Goal: Answer question/provide support: Answer question/provide support

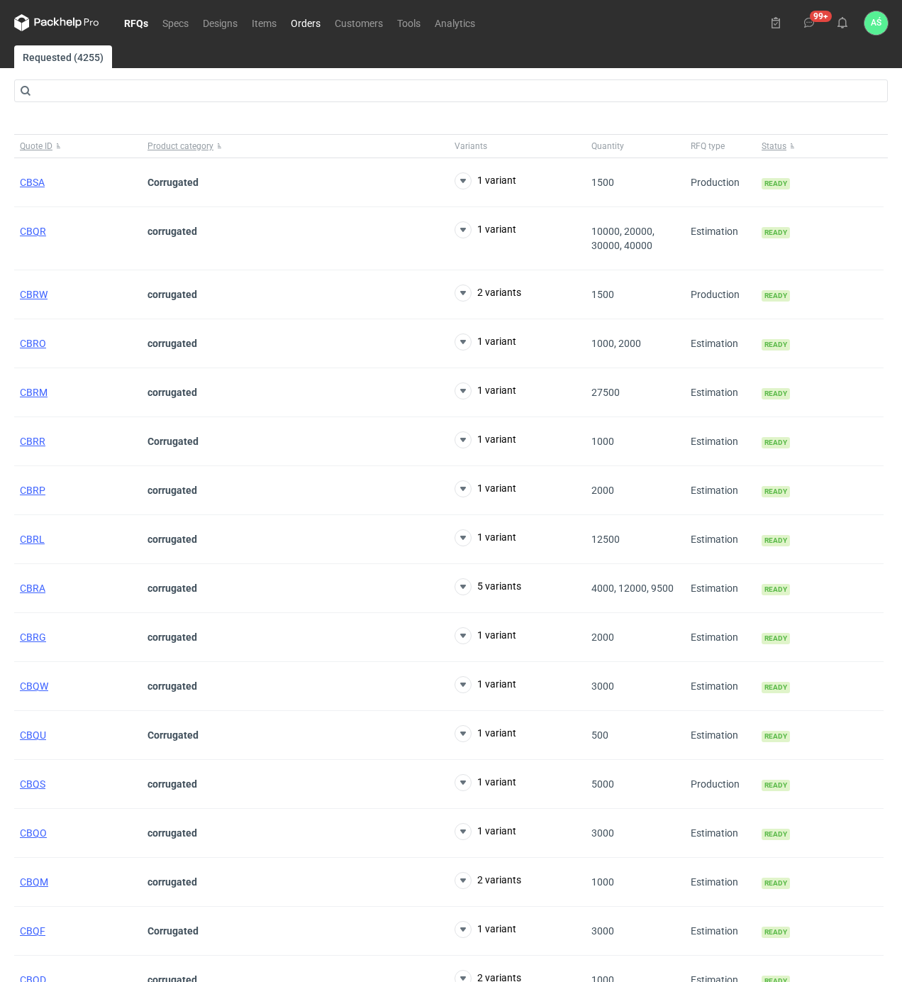
click at [307, 26] on link "Orders" at bounding box center [306, 22] width 44 height 17
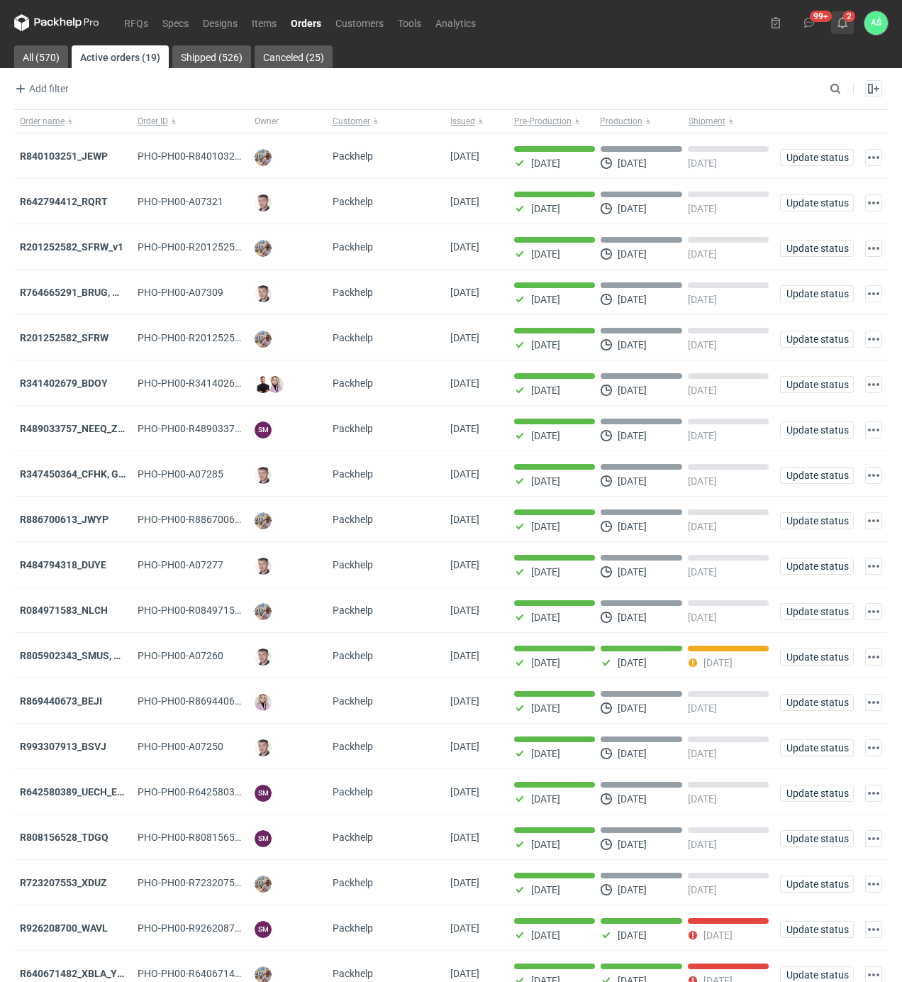
click at [846, 26] on use at bounding box center [843, 22] width 10 height 11
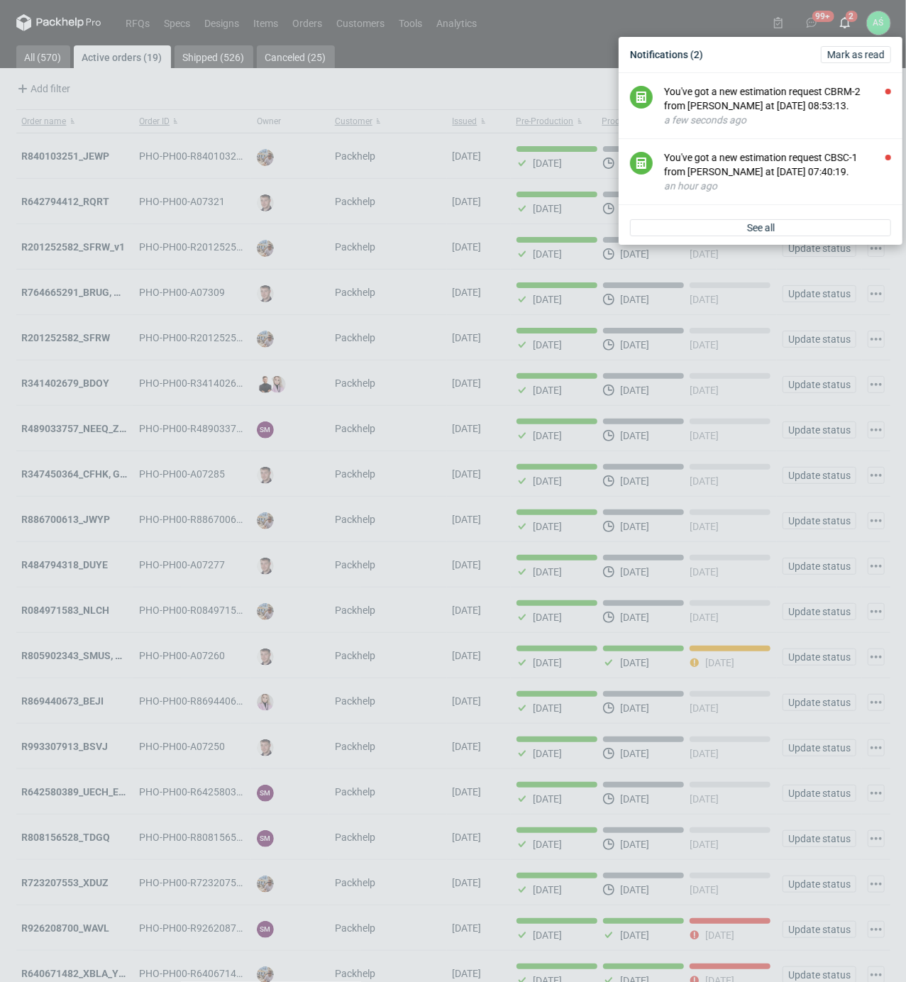
click at [844, 18] on div "Notifications (2) [PERSON_NAME] as read You've got a new estimation request CBR…" at bounding box center [453, 491] width 906 height 982
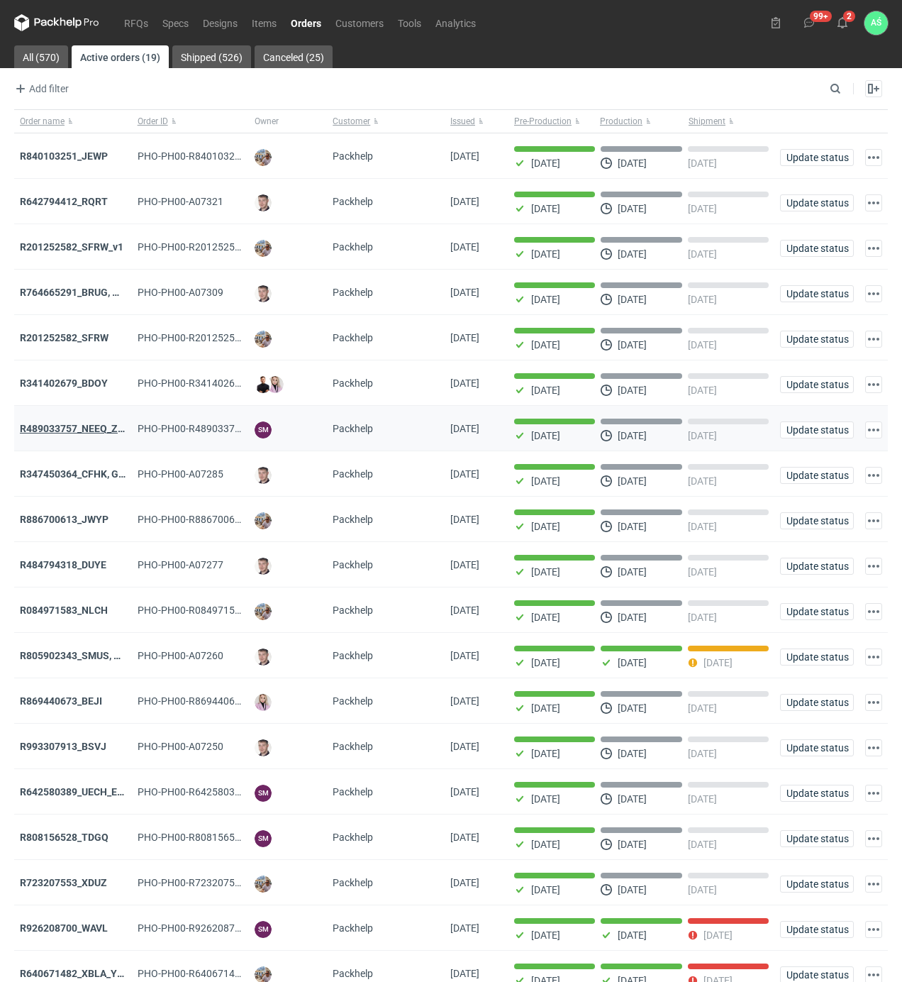
click at [79, 432] on strong "R489033757_NEEQ_ZVYP_WVPK_PHVG_SDDZ_GAYC" at bounding box center [140, 428] width 240 height 11
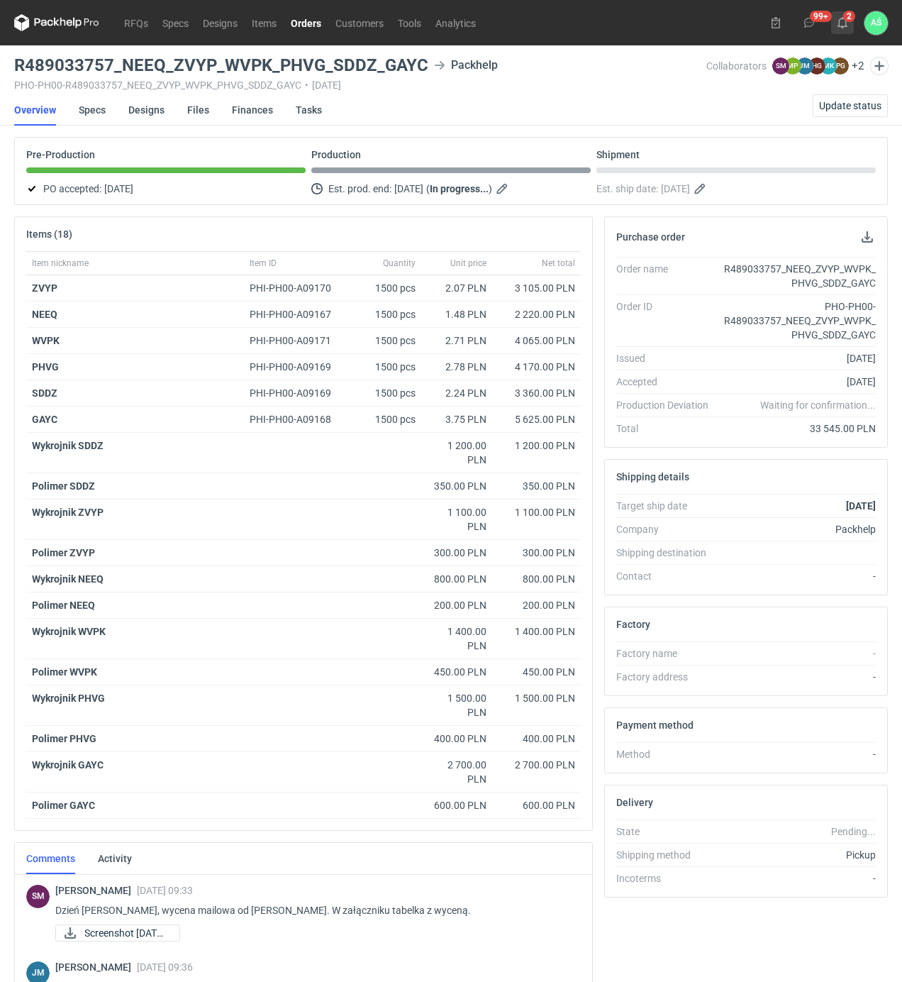
click at [849, 24] on button "2" at bounding box center [842, 22] width 23 height 23
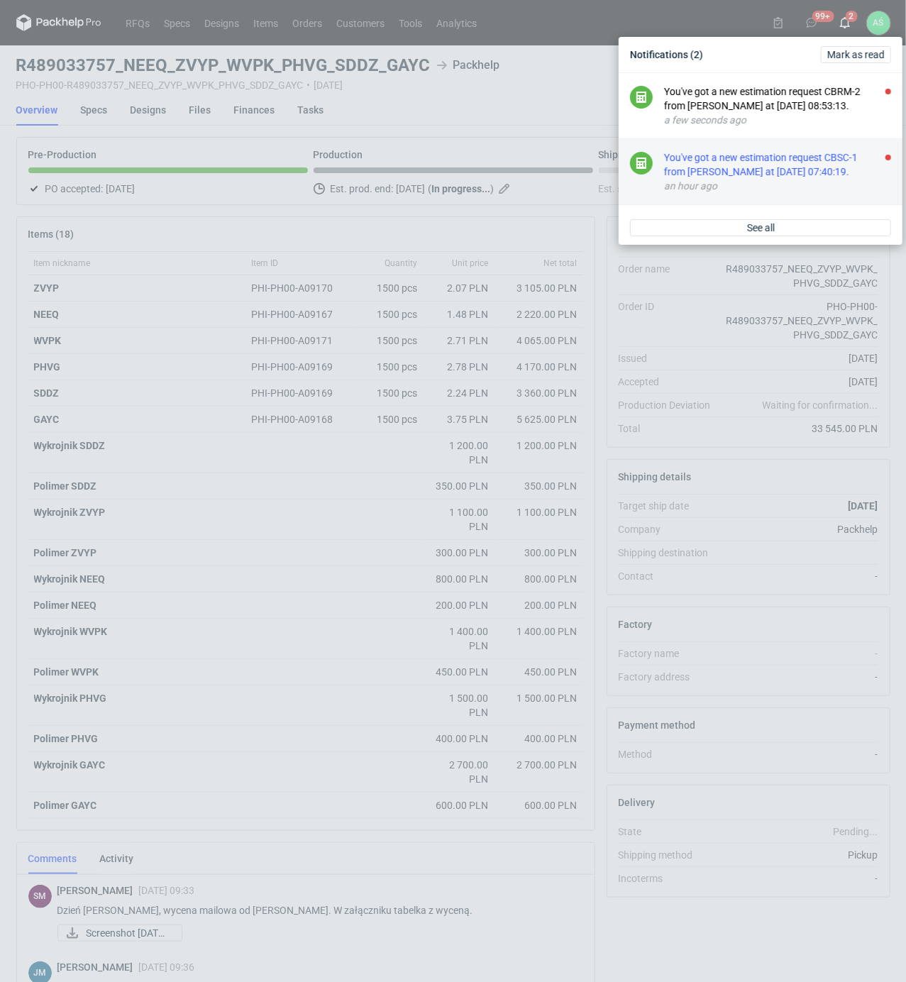
click at [823, 179] on div "You've got a new estimation request CBSC-1 from [PERSON_NAME] at [DATE] 07:40:1…" at bounding box center [777, 164] width 227 height 28
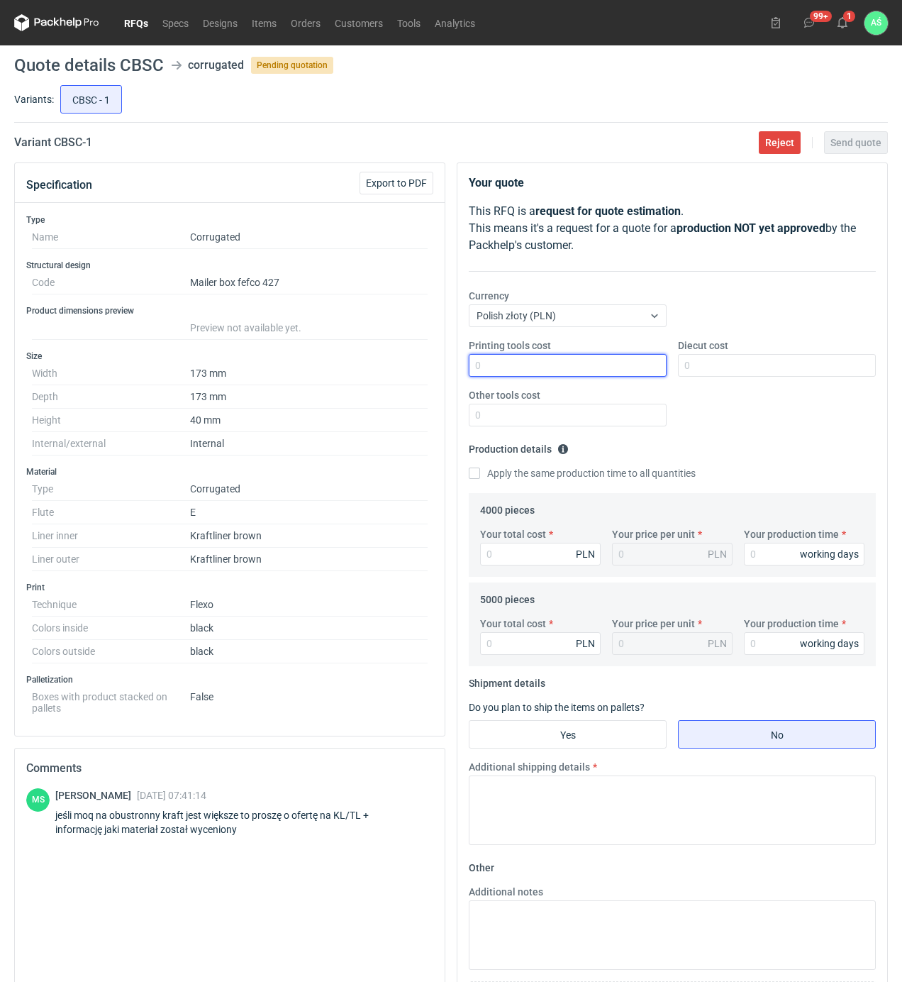
click at [634, 370] on input "Printing tools cost" at bounding box center [568, 365] width 198 height 23
type input "1100"
type input "1000"
click at [537, 543] on input "Your total cost" at bounding box center [540, 554] width 121 height 23
type input "3080"
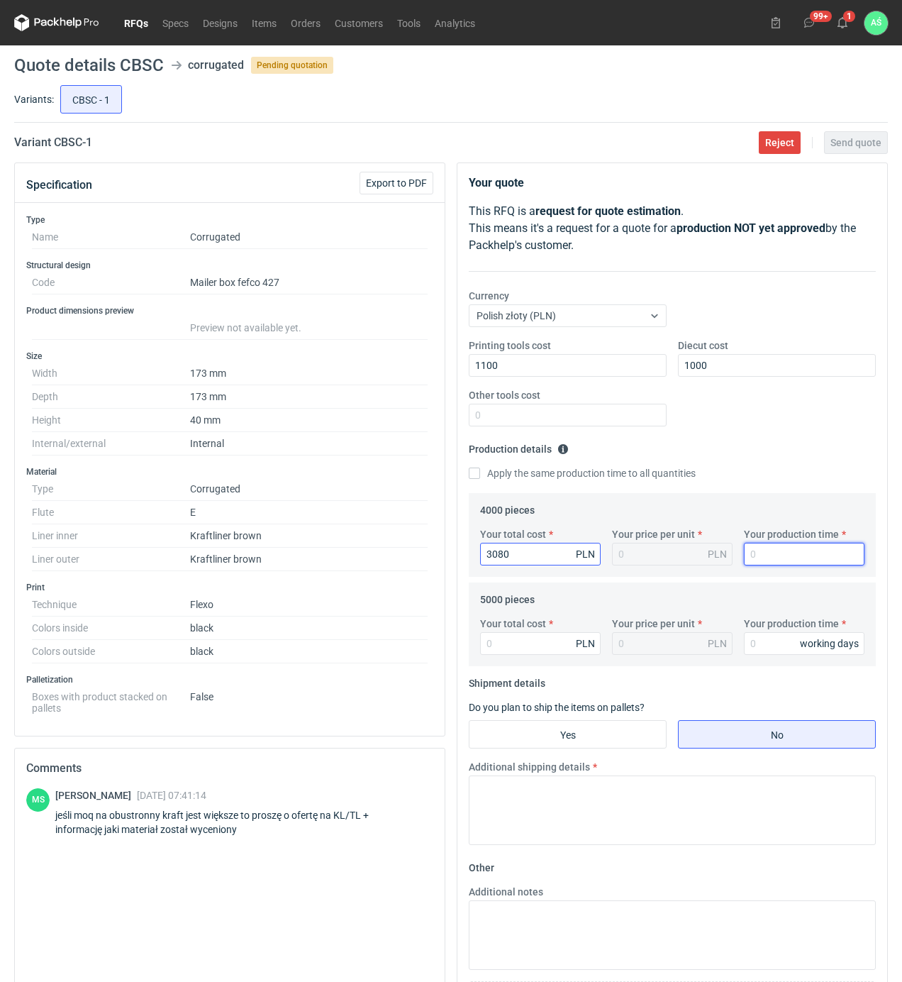
type input "0.77"
type input "15"
type input "3750"
type input "0.75"
type input "15"
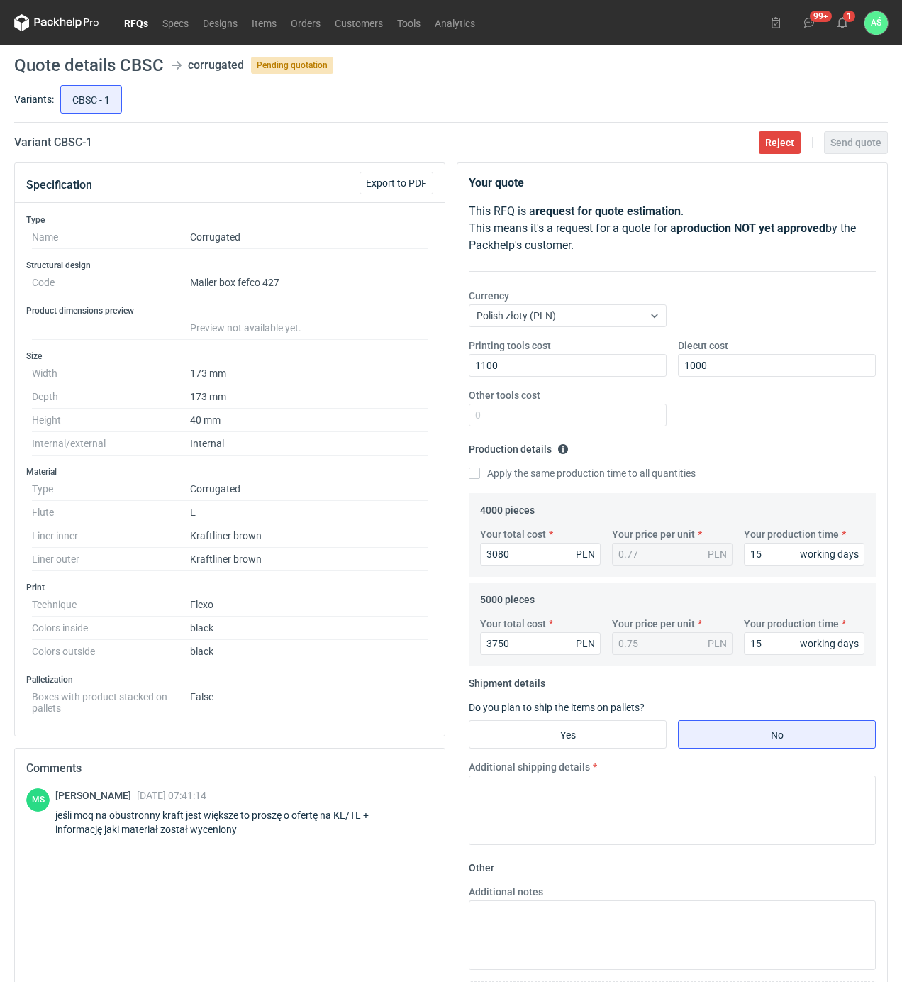
click at [528, 753] on fieldset "Shipment details Do you plan to ship the items on pallets? Yes No Additional sh…" at bounding box center [672, 764] width 407 height 184
click at [546, 732] on input "Yes" at bounding box center [568, 734] width 197 height 27
radio input "true"
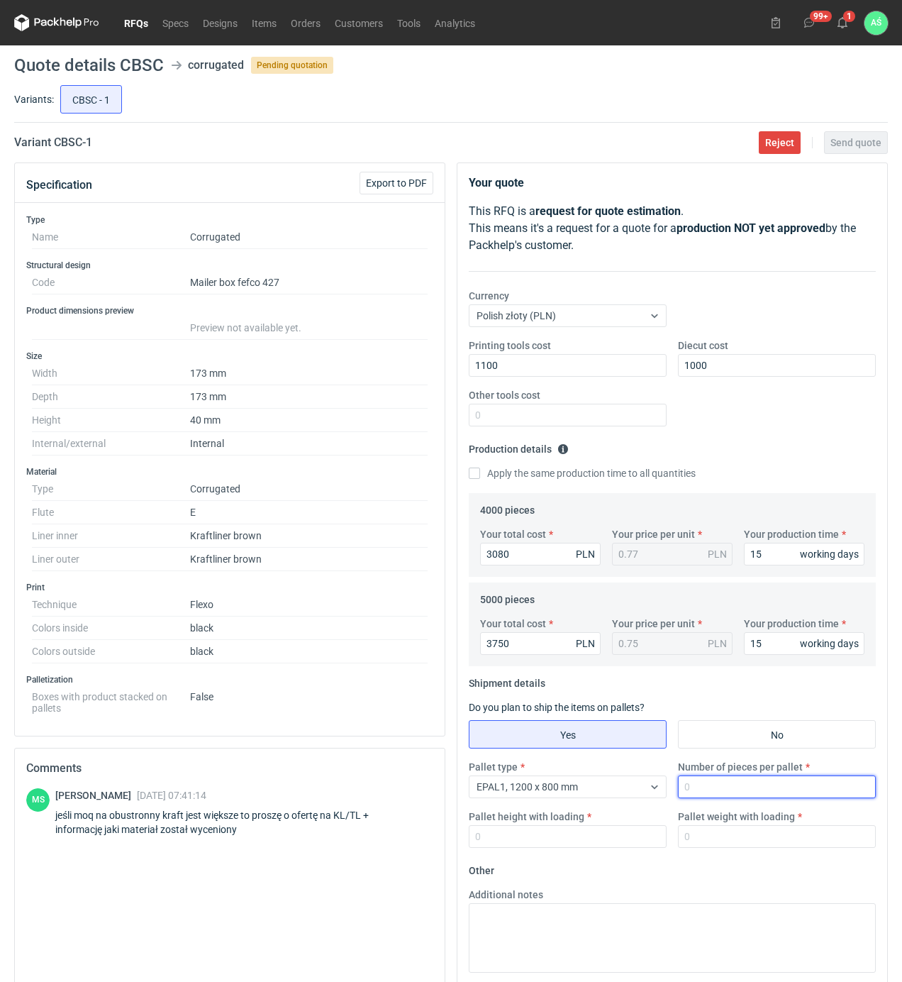
click at [699, 790] on input "Number of pieces per pallet" at bounding box center [777, 786] width 198 height 23
type input "4000"
type input "1800"
type input "300"
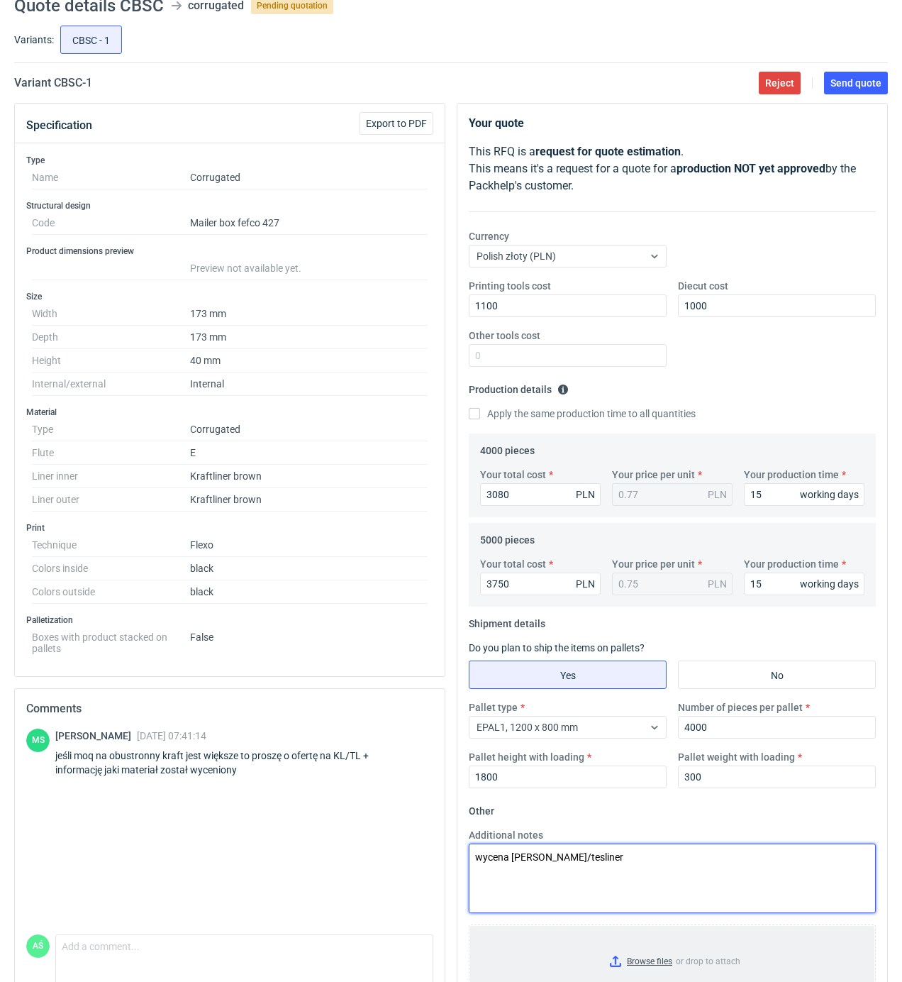
scroll to position [114, 0]
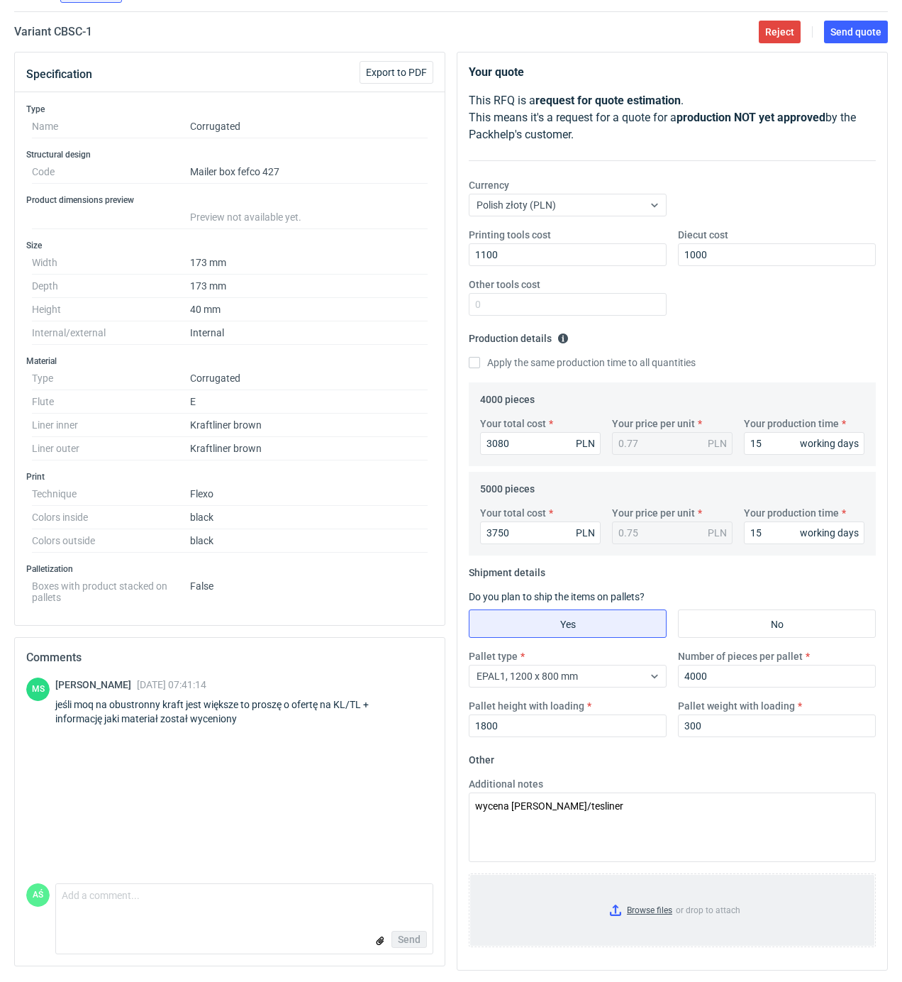
click at [648, 910] on input "Browse files or drop to attach" at bounding box center [672, 910] width 404 height 71
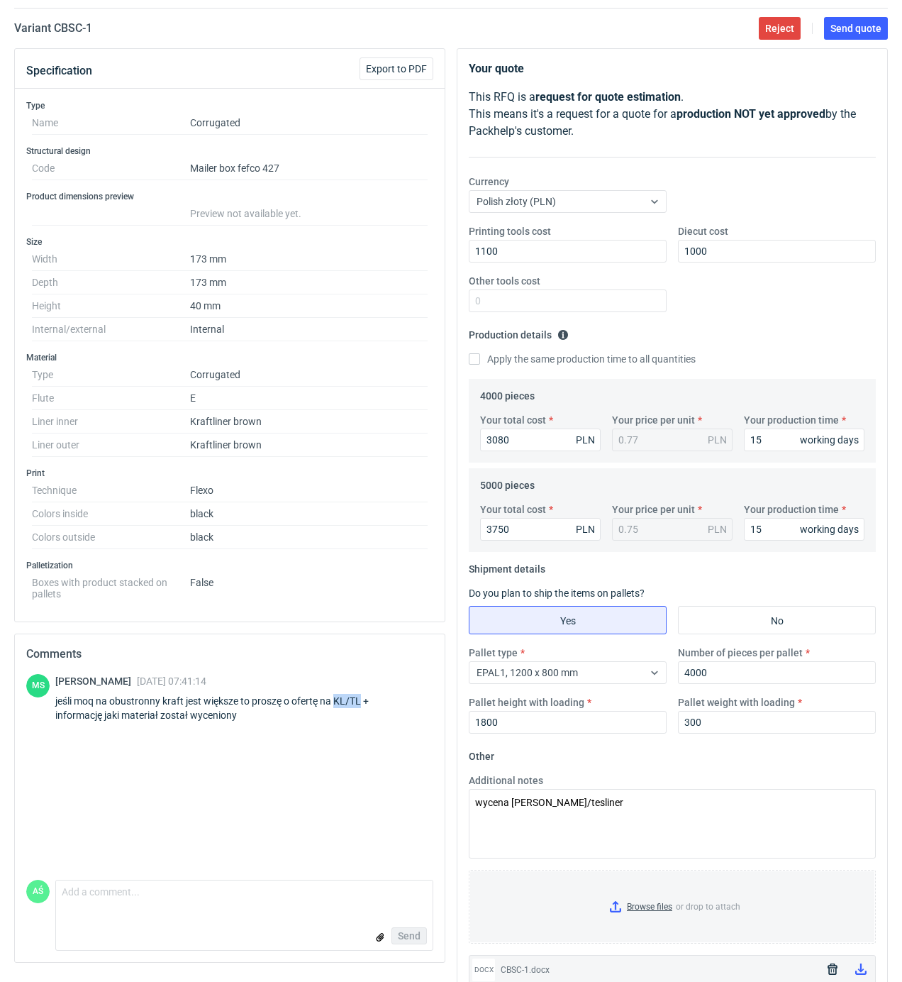
drag, startPoint x: 363, startPoint y: 707, endPoint x: 338, endPoint y: 705, distance: 25.6
click at [338, 705] on div "jeśli moq na obustronny kraft jest większe to proszę o ofertę na KL/TL + inform…" at bounding box center [244, 708] width 378 height 28
copy div "KL/TL"
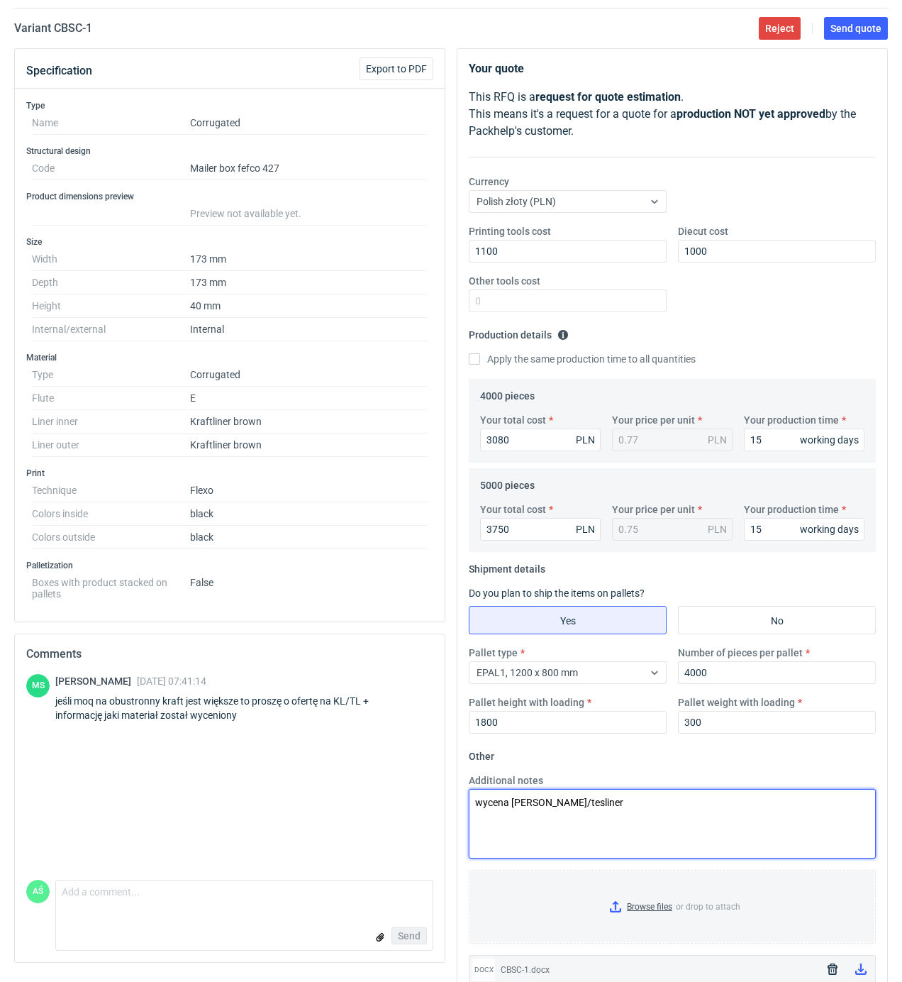
click at [640, 827] on textarea "wycena [PERSON_NAME]/tesliner" at bounding box center [672, 824] width 407 height 70
paste textarea "KL/TL"
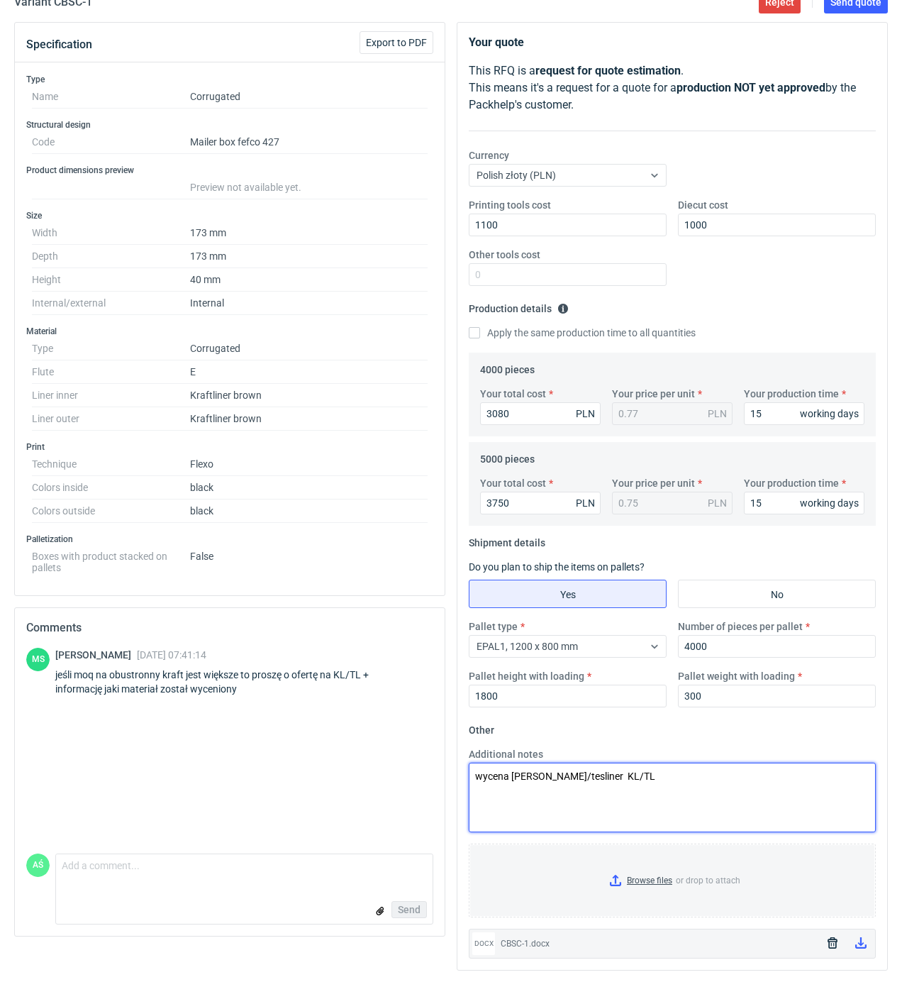
type textarea "wycena [PERSON_NAME]/tesliner KL/TL"
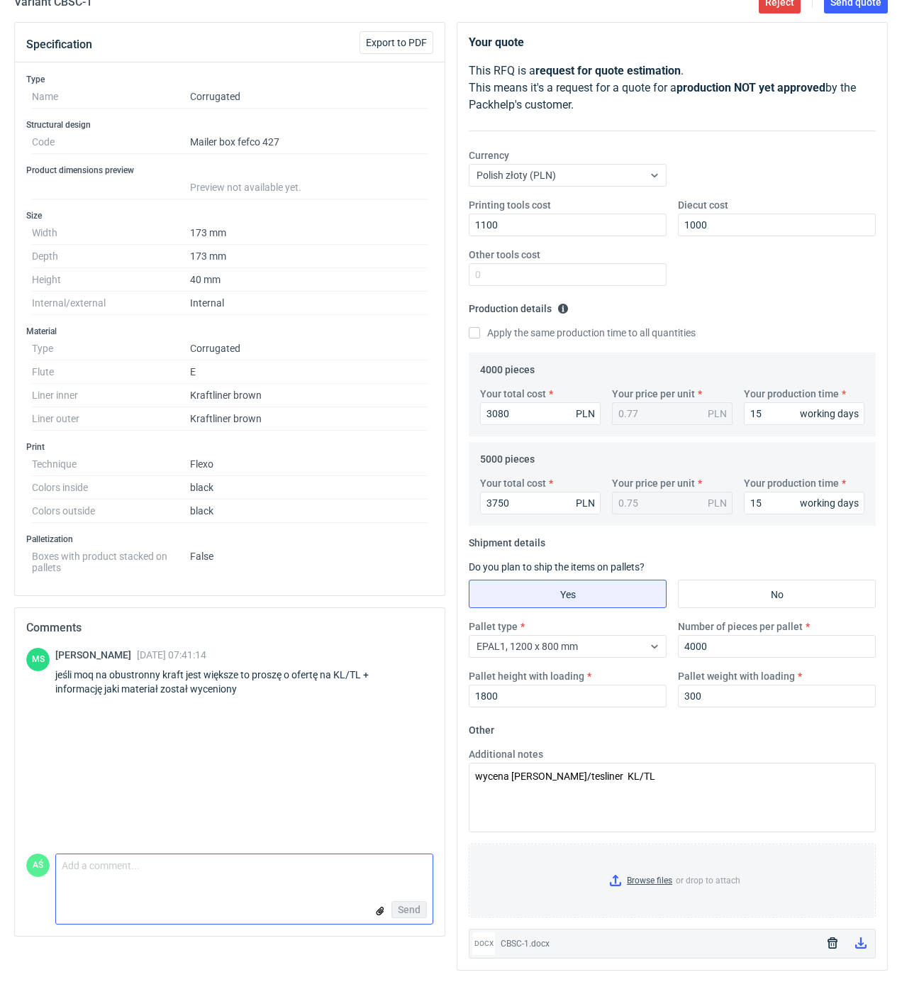
click at [200, 880] on textarea "Comment message" at bounding box center [244, 869] width 377 height 30
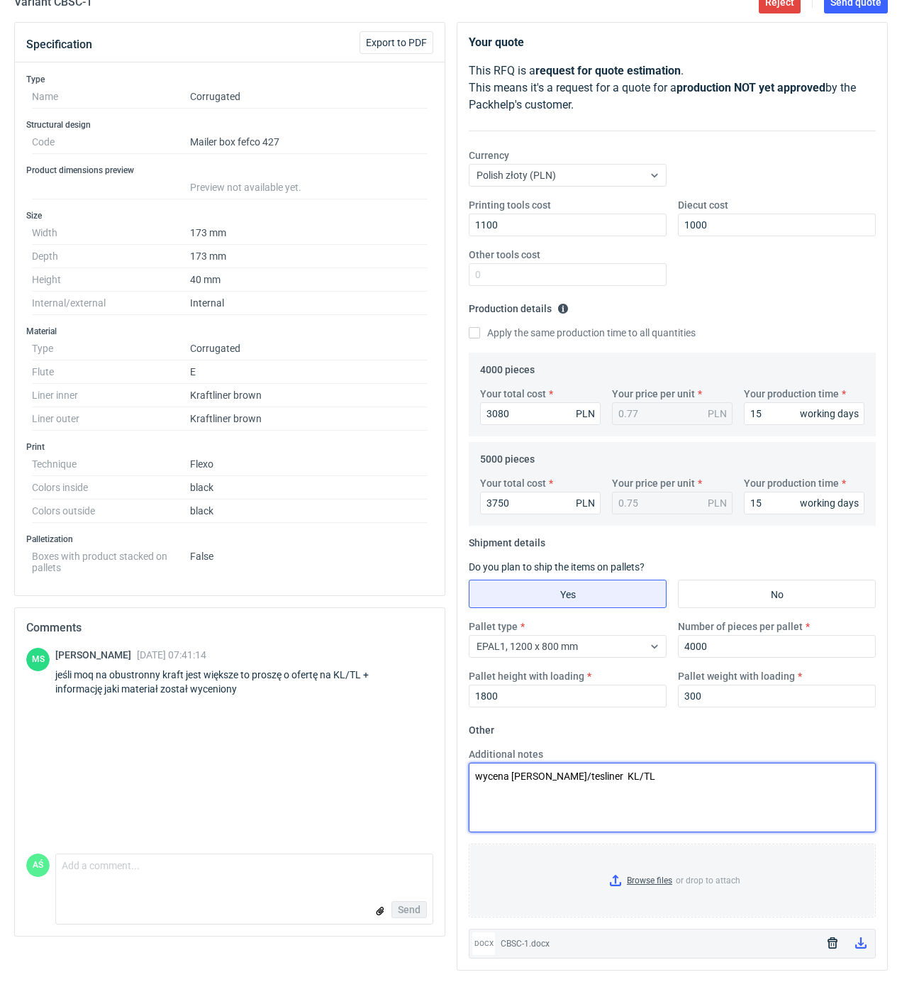
click at [595, 815] on textarea "wycena [PERSON_NAME]/tesliner KL/TL" at bounding box center [672, 798] width 407 height 70
click at [644, 783] on textarea "wycena [PERSON_NAME]/tesliner KL/TL" at bounding box center [672, 798] width 407 height 70
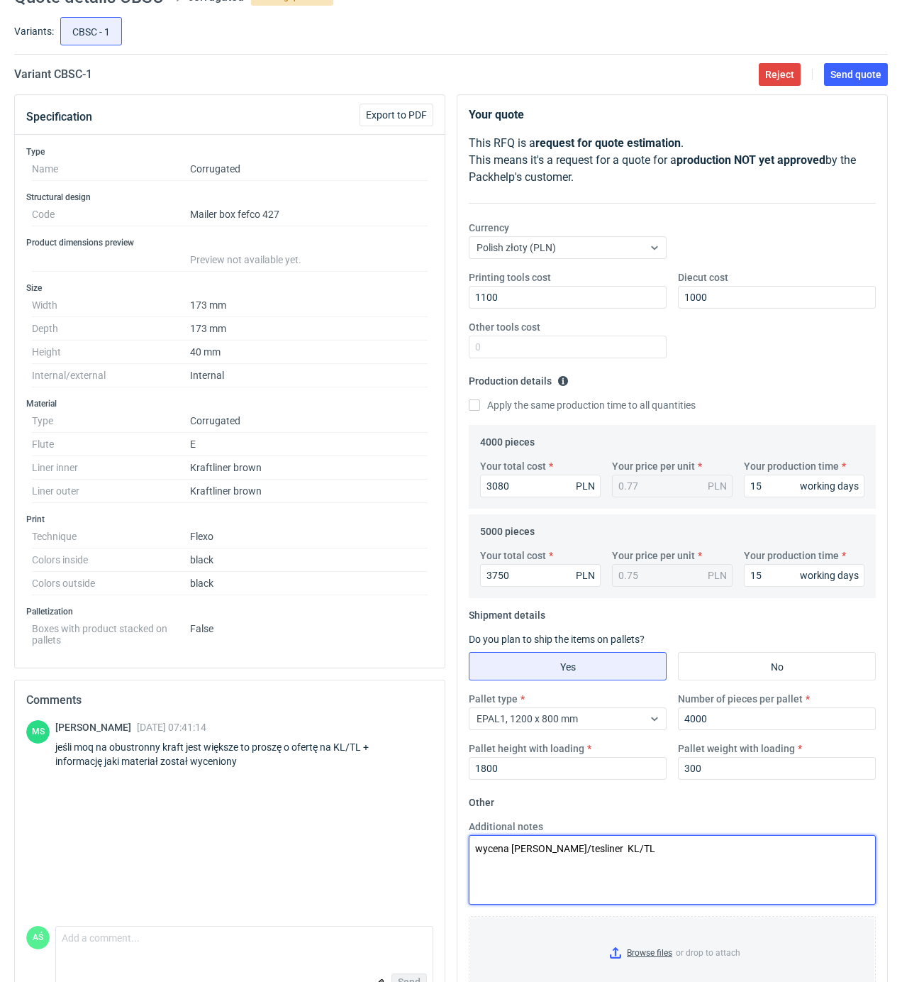
scroll to position [0, 0]
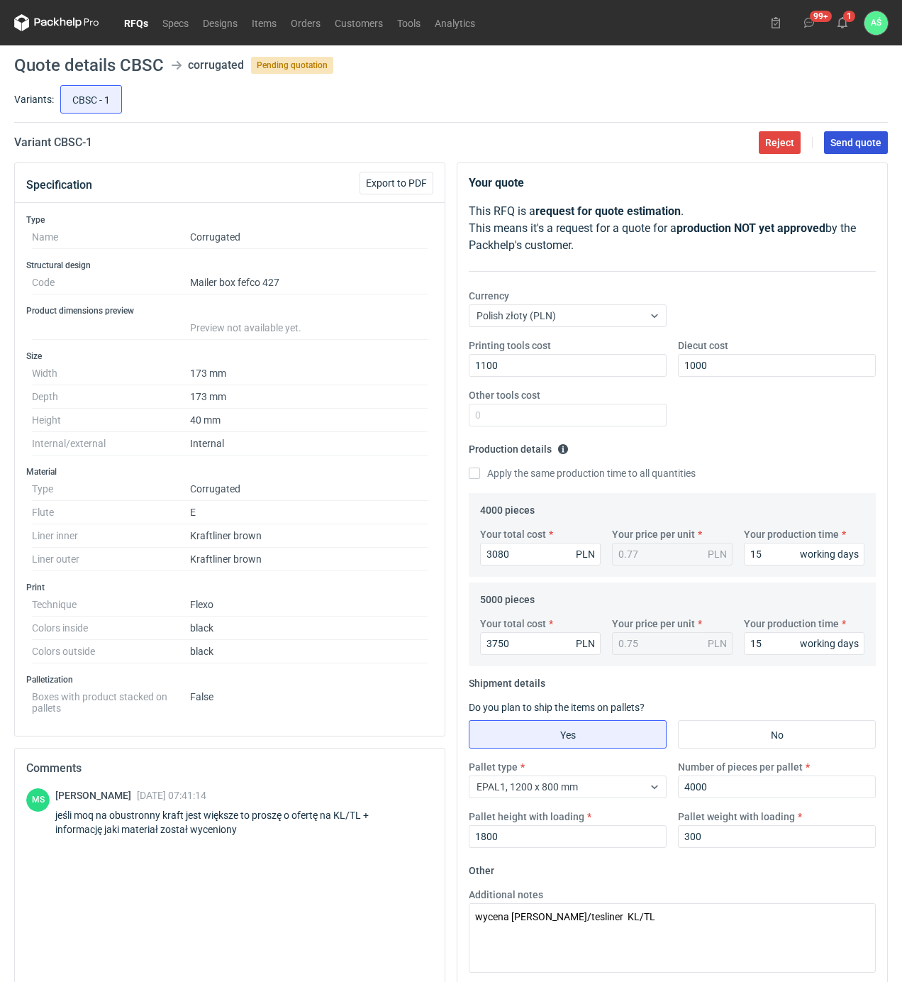
click at [834, 148] on button "Send quote" at bounding box center [856, 142] width 64 height 23
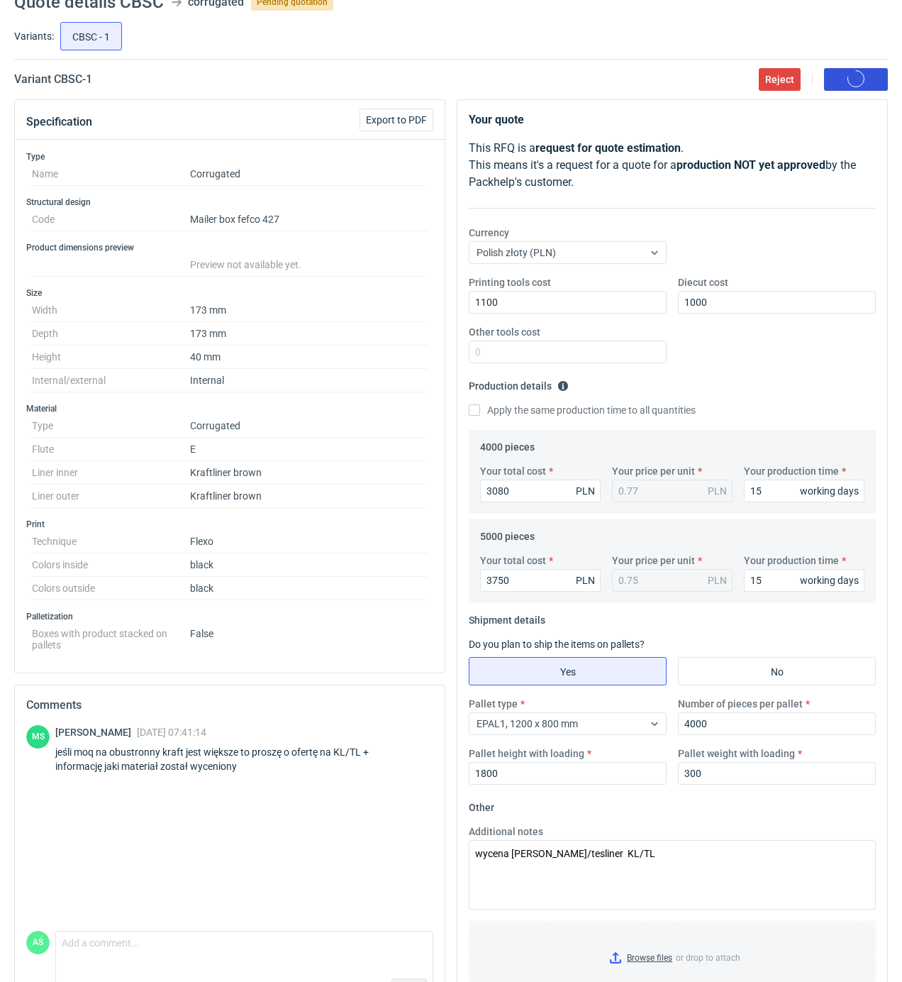
scroll to position [145, 0]
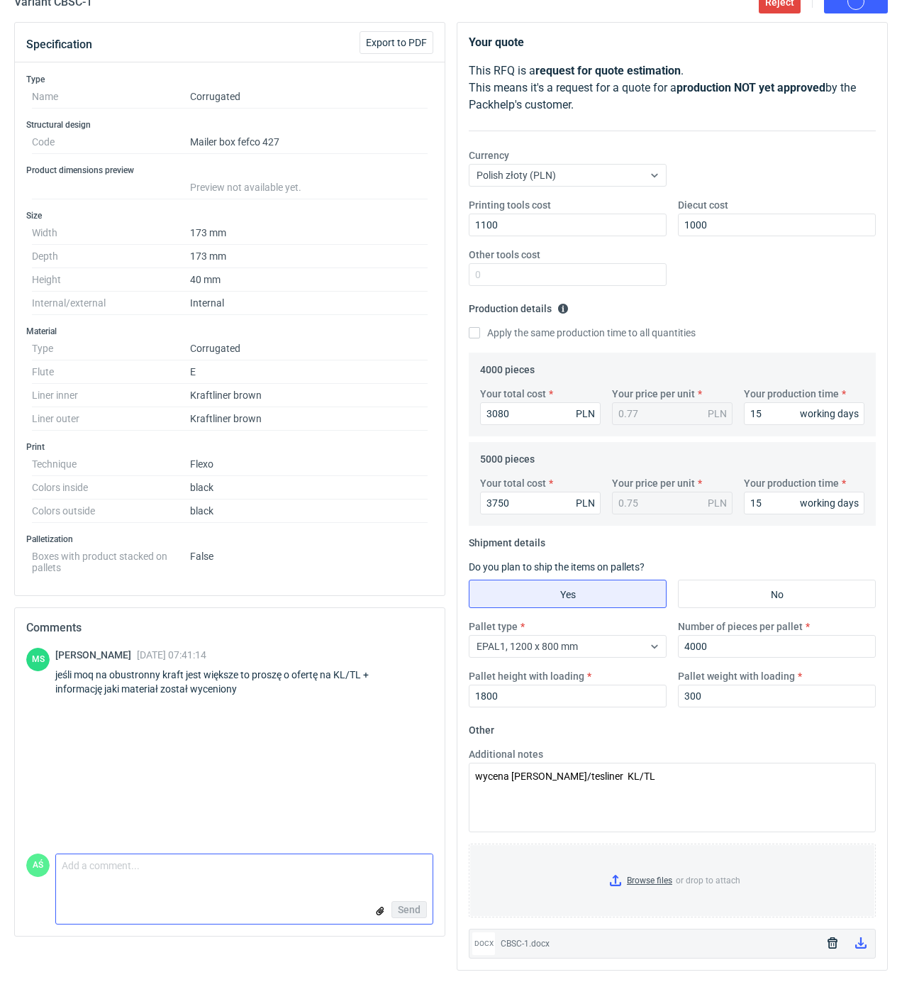
click at [128, 878] on textarea "Comment message" at bounding box center [244, 869] width 377 height 30
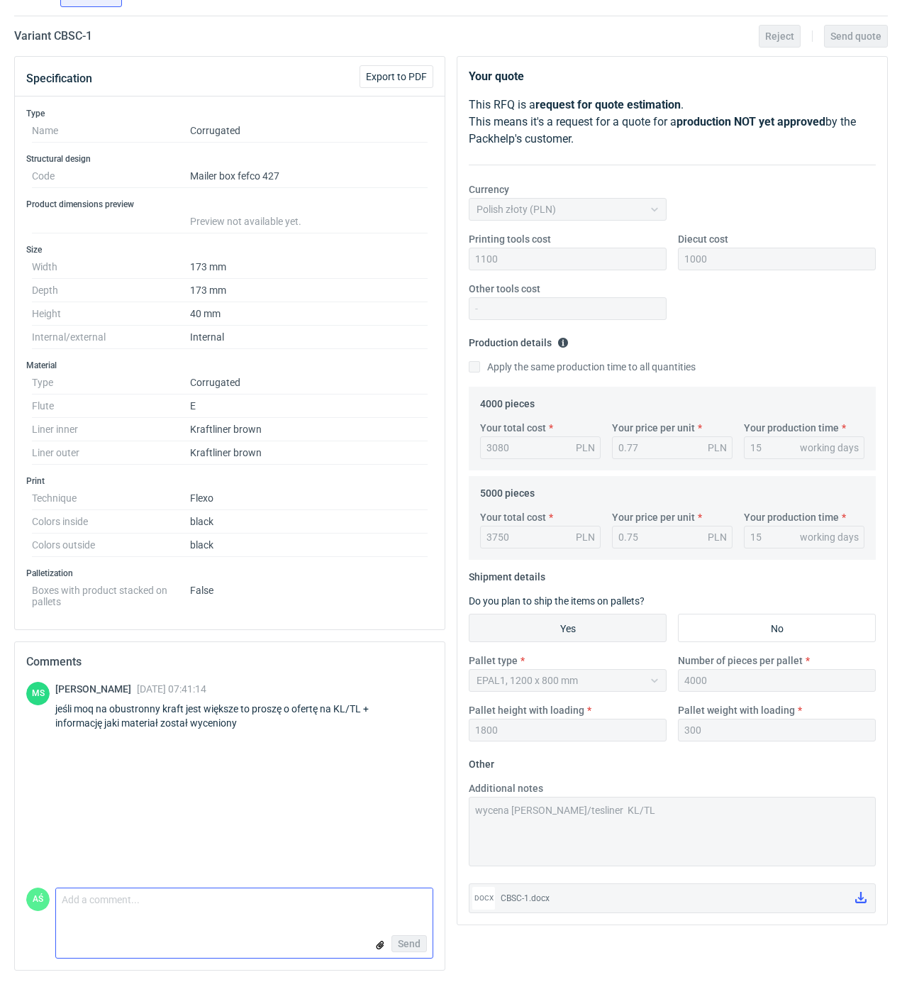
click at [156, 907] on textarea "Comment message" at bounding box center [244, 903] width 377 height 30
type textarea "minimum logistyczne d kraft/kraft to 15000szt"
click at [406, 944] on span "Send" at bounding box center [409, 944] width 23 height 10
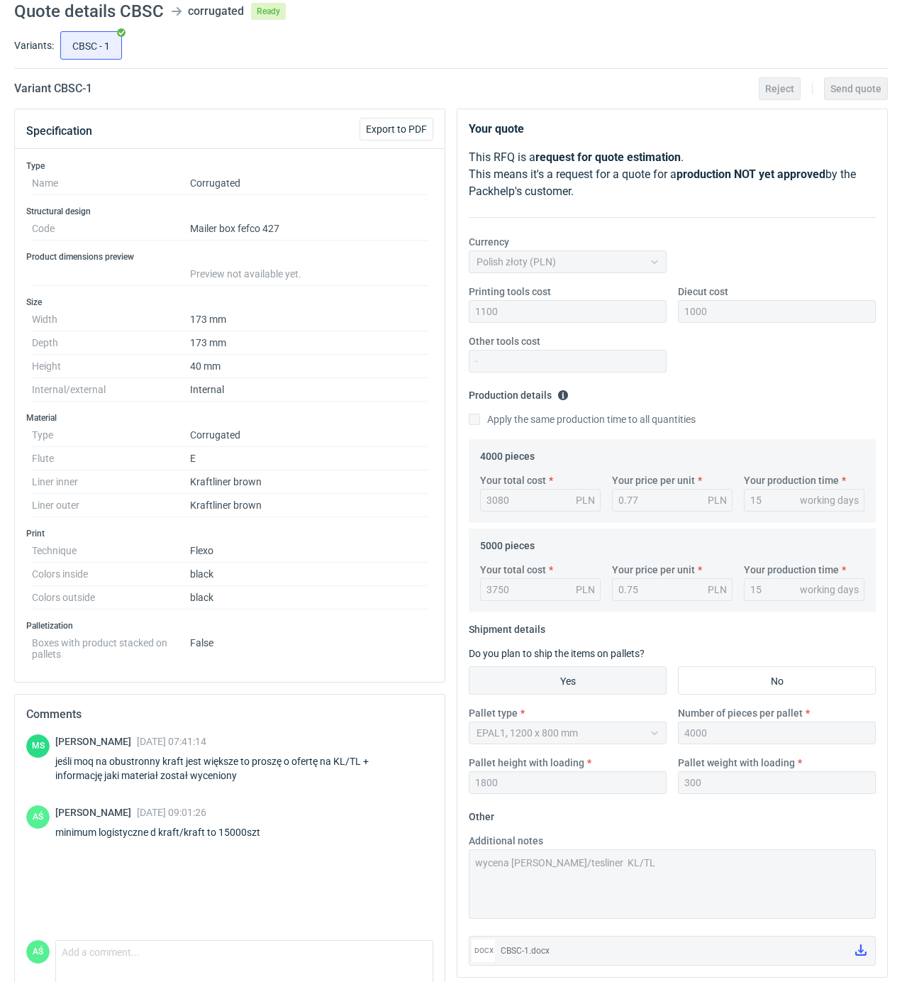
scroll to position [0, 0]
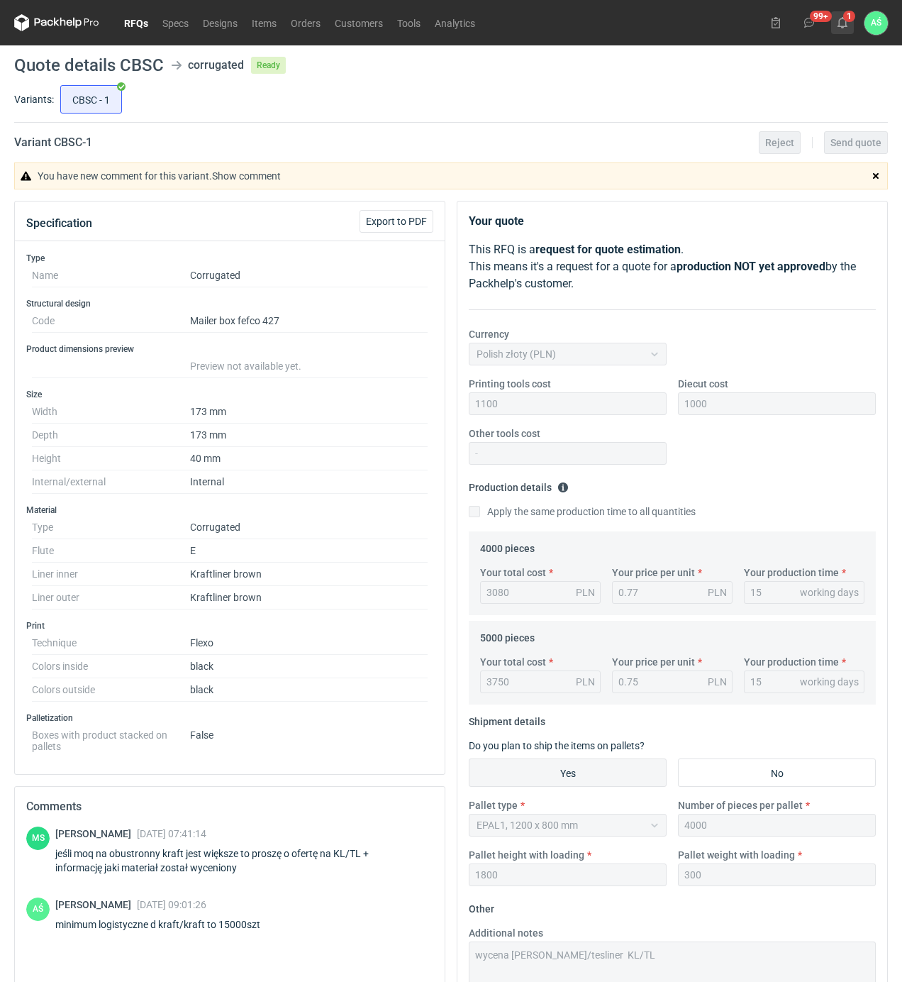
click at [851, 17] on button "1" at bounding box center [842, 22] width 23 height 23
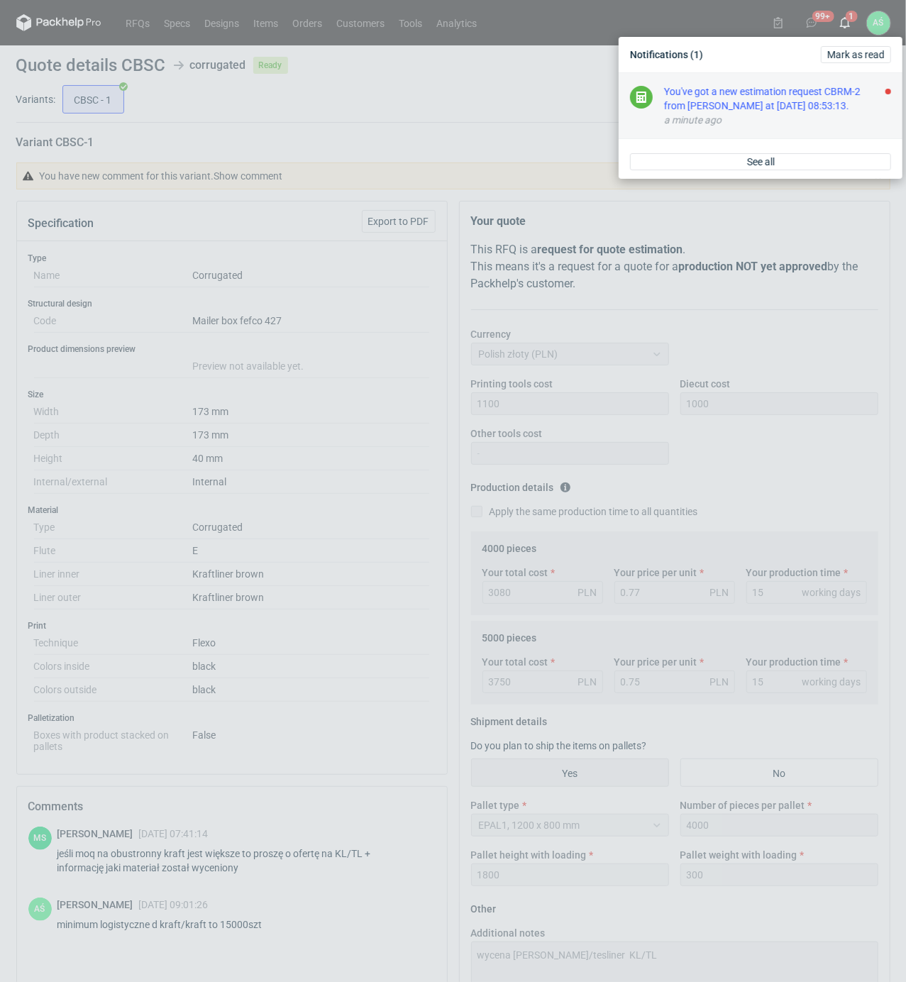
click at [792, 97] on div "You've got a new estimation request CBRM-2 from [PERSON_NAME] at [DATE] 08:53:1…" at bounding box center [777, 98] width 227 height 28
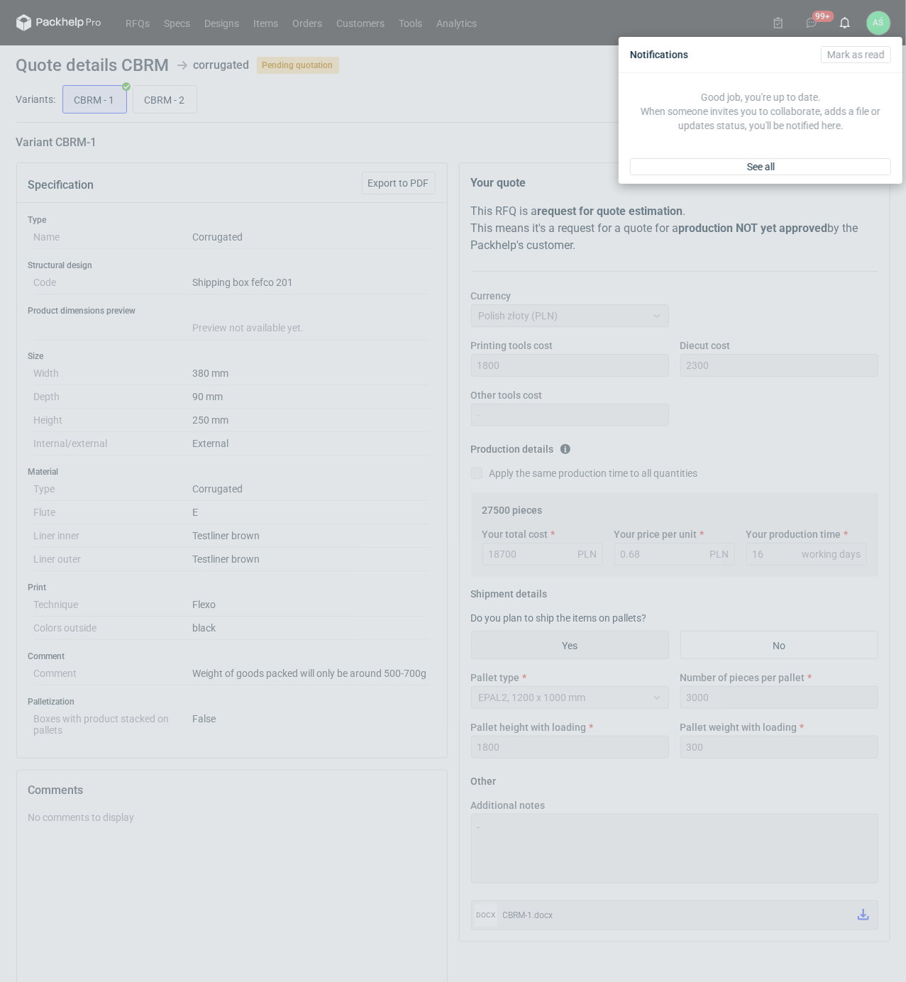
click at [362, 294] on div "Notifications [PERSON_NAME] as read Good job, you're up to date. When someone i…" at bounding box center [453, 491] width 906 height 982
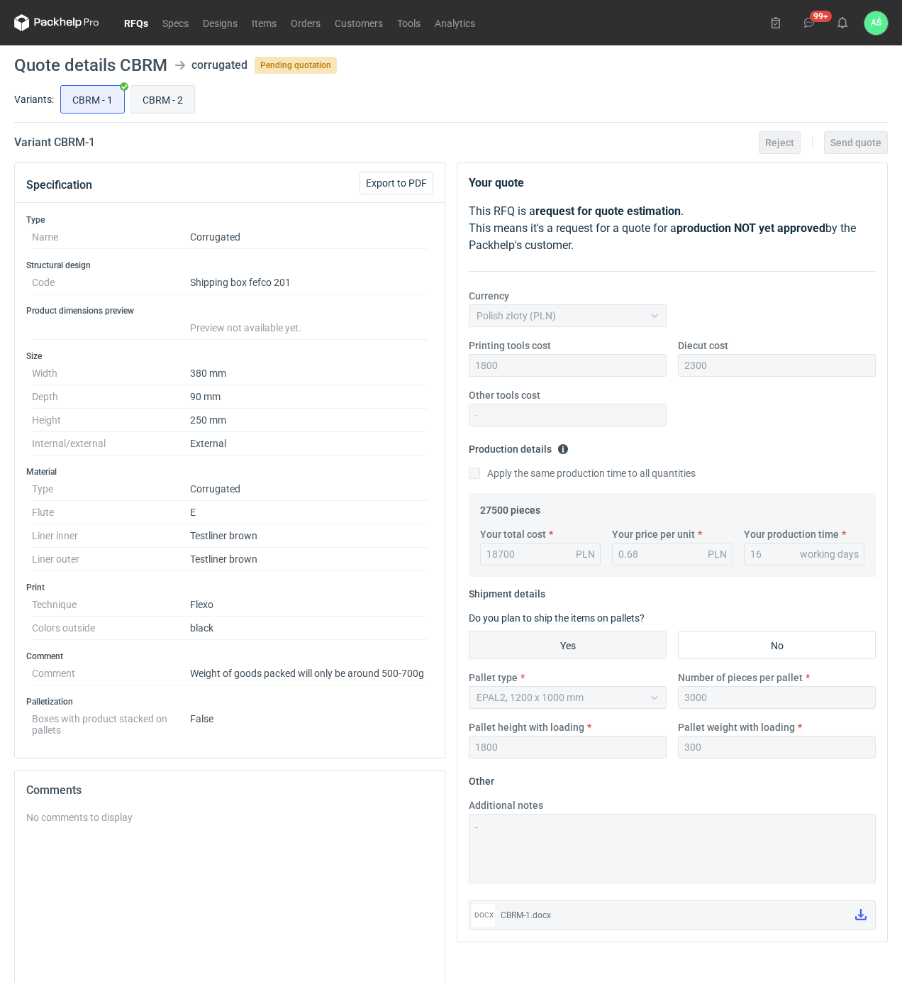
click at [167, 96] on input "CBRM - 2" at bounding box center [162, 99] width 63 height 27
radio input "true"
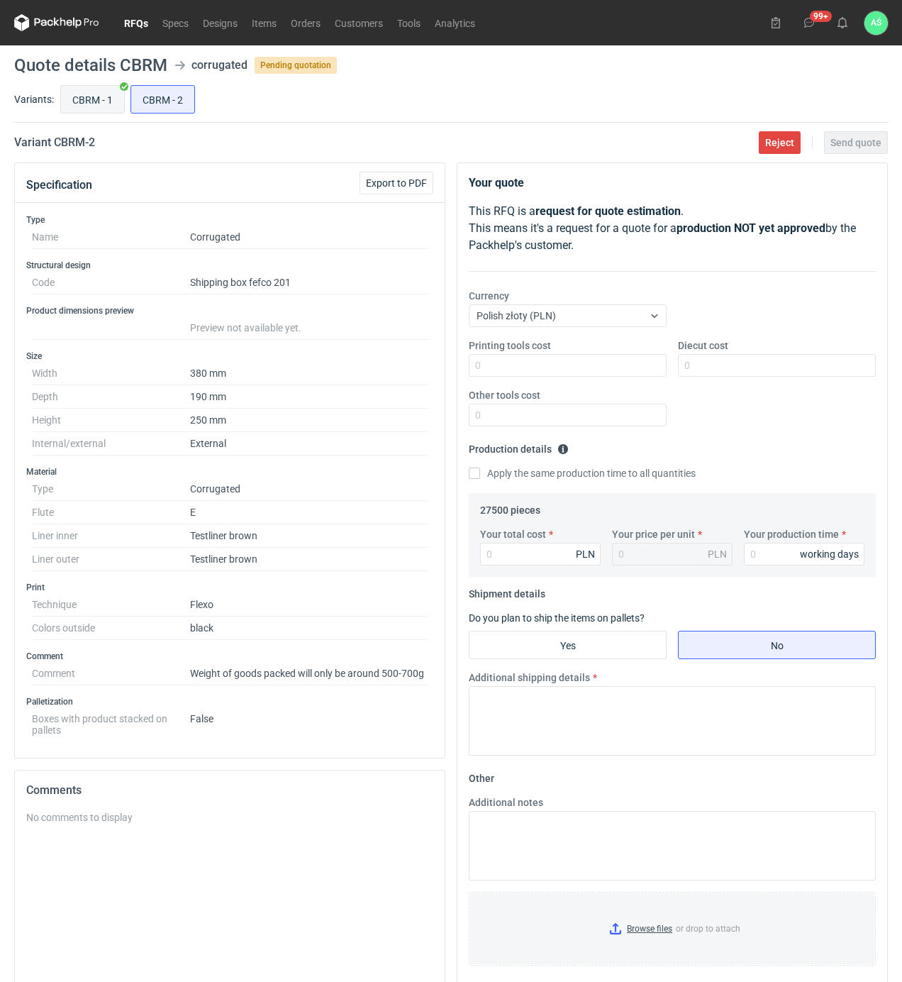
click at [94, 101] on input "CBRM - 1" at bounding box center [92, 99] width 63 height 27
radio input "true"
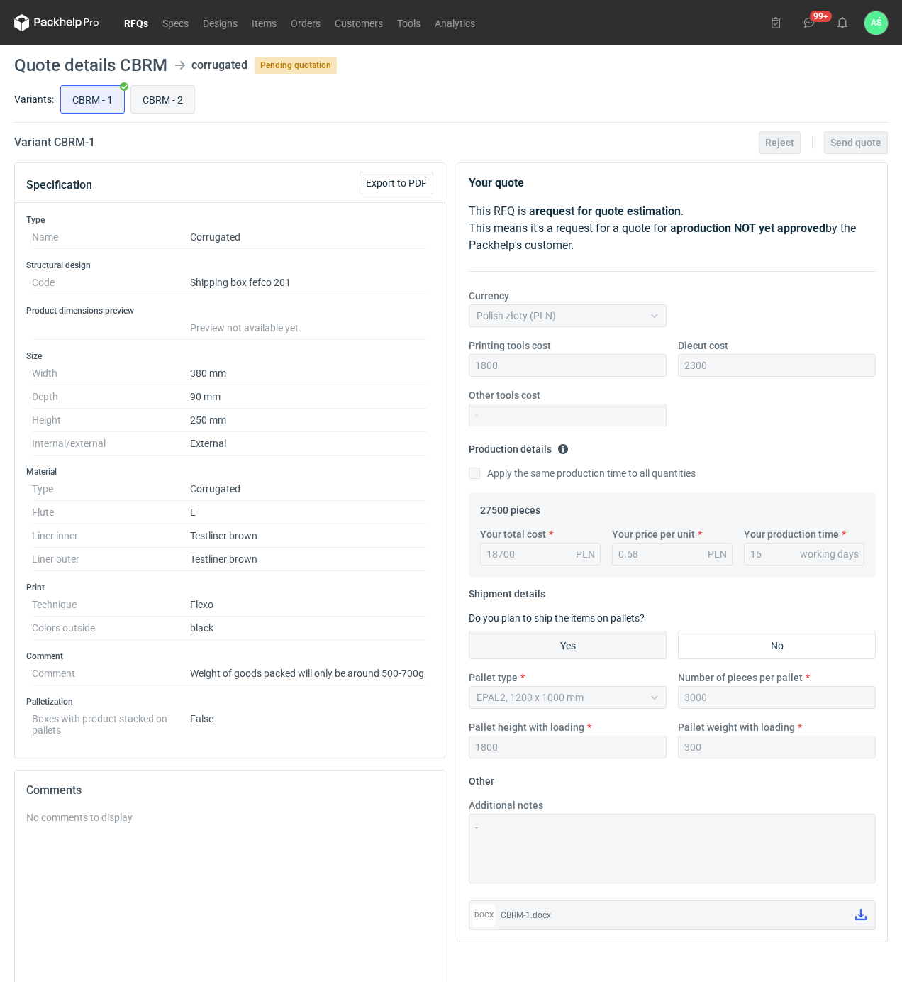
click at [156, 91] on input "CBRM - 2" at bounding box center [162, 99] width 63 height 27
radio input "true"
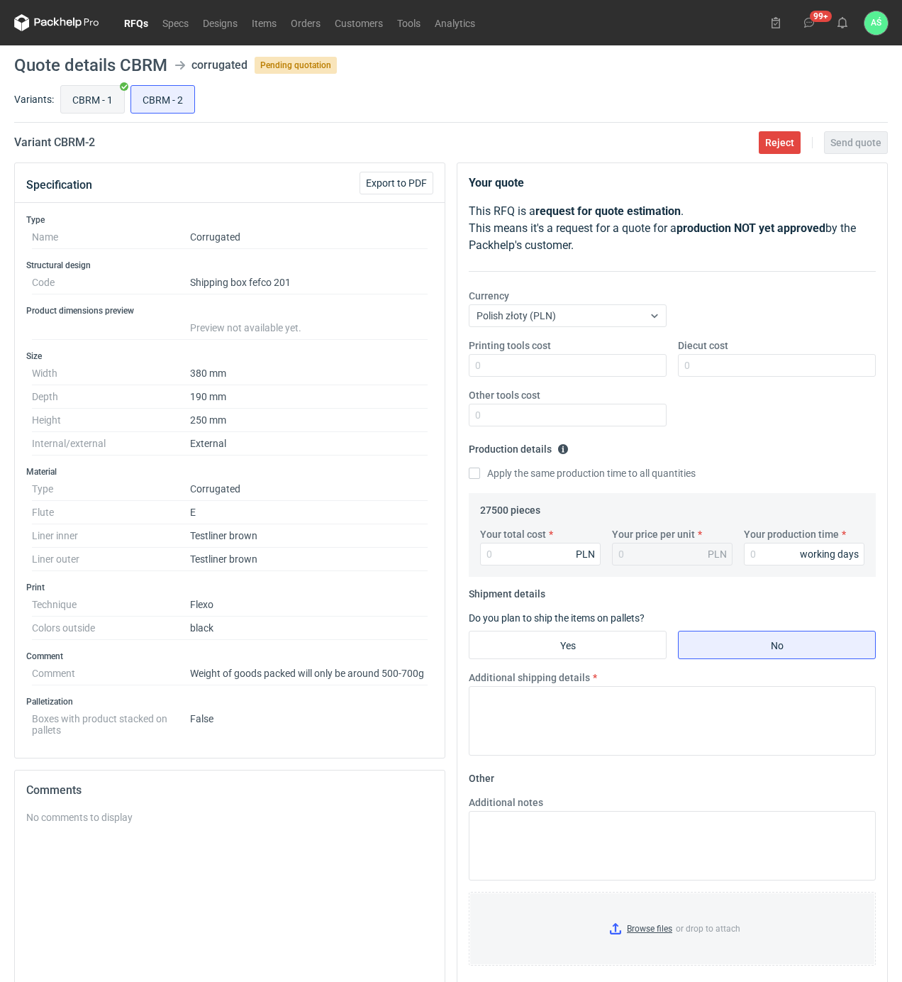
click at [88, 92] on input "CBRM - 1" at bounding box center [92, 99] width 63 height 27
radio input "true"
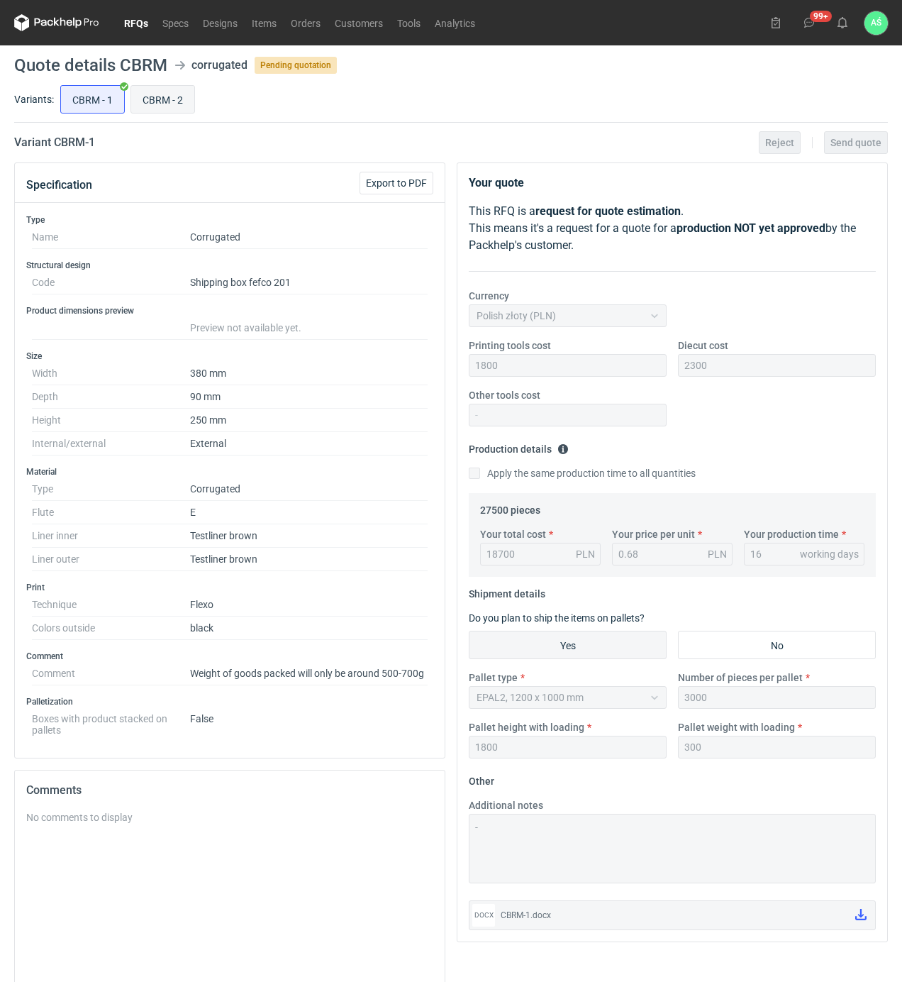
click at [162, 94] on input "CBRM - 2" at bounding box center [162, 99] width 63 height 27
radio input "true"
